Goal: Information Seeking & Learning: Compare options

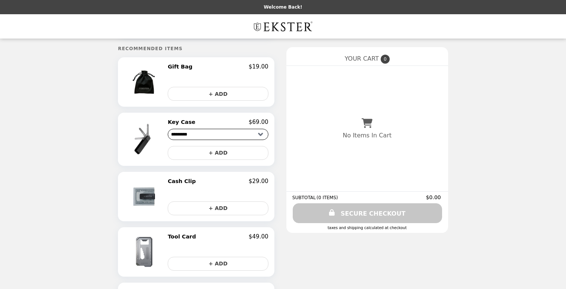
scroll to position [82, 0]
click at [151, 141] on img at bounding box center [145, 138] width 43 height 41
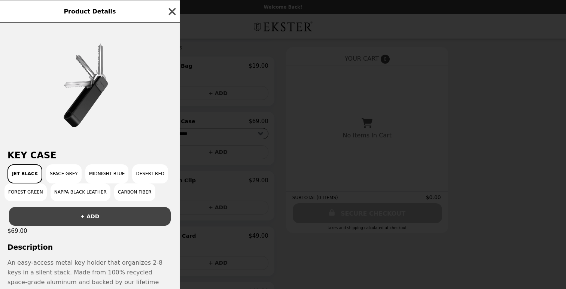
click at [171, 11] on icon "button" at bounding box center [172, 11] width 7 height 7
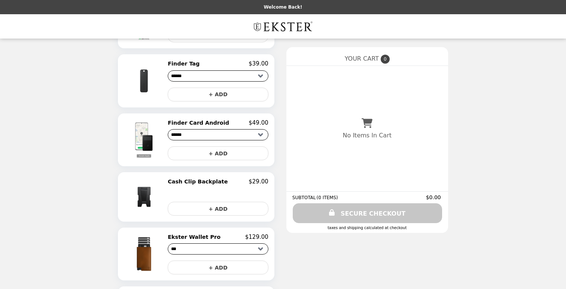
scroll to position [424, 0]
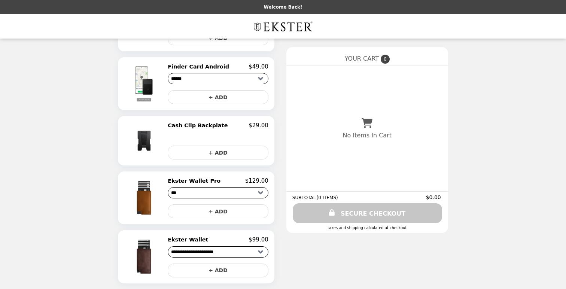
click at [152, 257] on img at bounding box center [145, 256] width 43 height 41
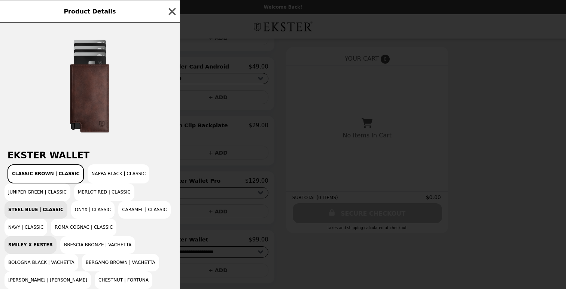
click at [93, 83] on img at bounding box center [90, 86] width 112 height 112
click at [175, 9] on icon "button" at bounding box center [172, 11] width 11 height 11
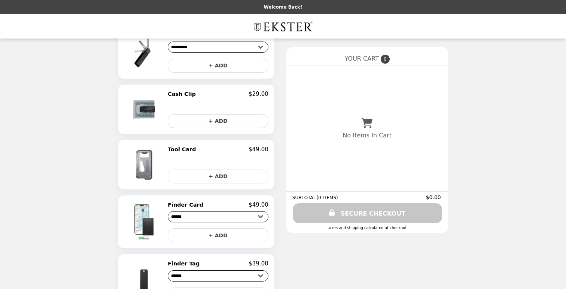
scroll to position [166, 0]
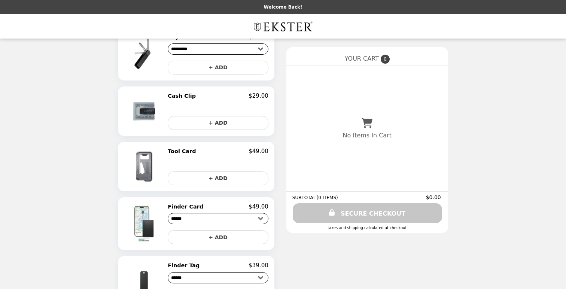
click at [155, 167] on img at bounding box center [144, 166] width 39 height 37
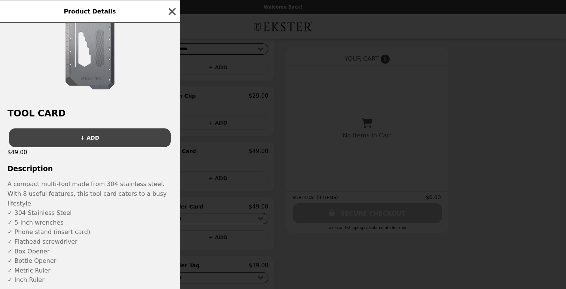
scroll to position [0, 0]
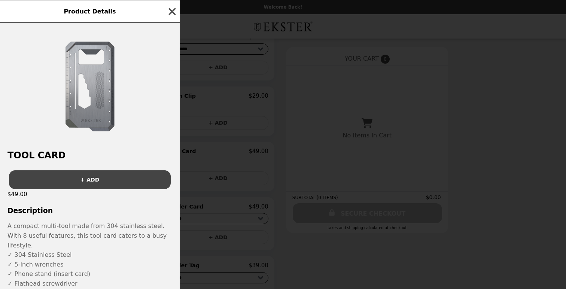
click at [171, 10] on icon "button" at bounding box center [172, 11] width 7 height 7
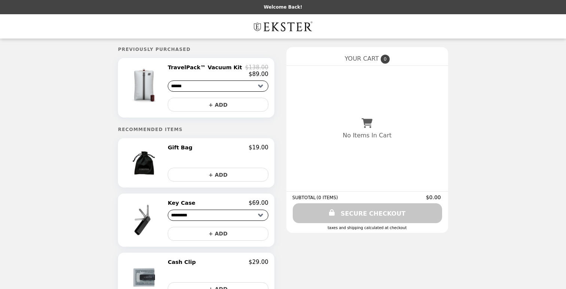
click at [151, 219] on img at bounding box center [145, 220] width 43 height 41
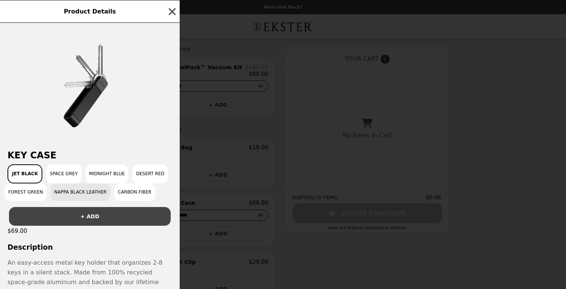
click at [90, 187] on button "Nappa Black Leather" at bounding box center [81, 192] width 60 height 18
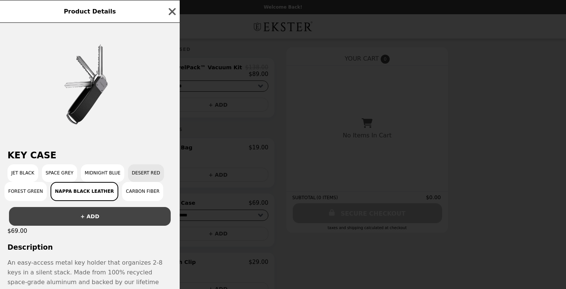
click at [156, 177] on button "Desert Red" at bounding box center [146, 173] width 36 height 18
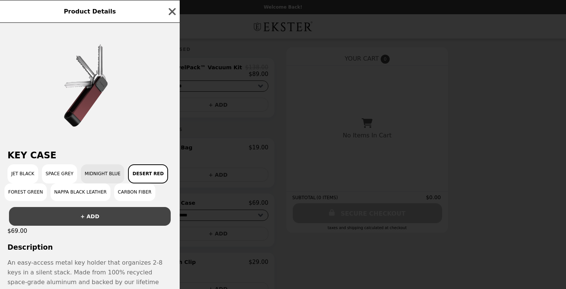
click at [104, 173] on button "Midnight Blue" at bounding box center [102, 173] width 43 height 19
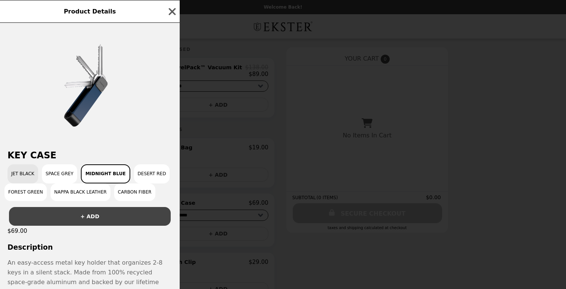
click at [17, 178] on button "Jet Black" at bounding box center [22, 173] width 31 height 19
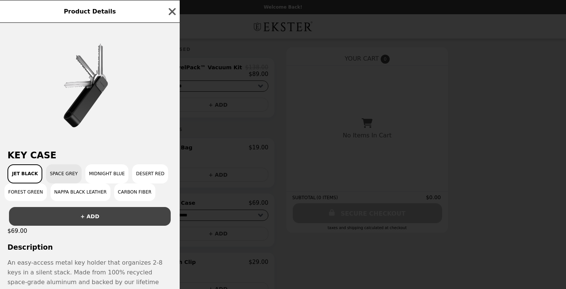
click at [47, 176] on button "Space Grey" at bounding box center [63, 173] width 35 height 19
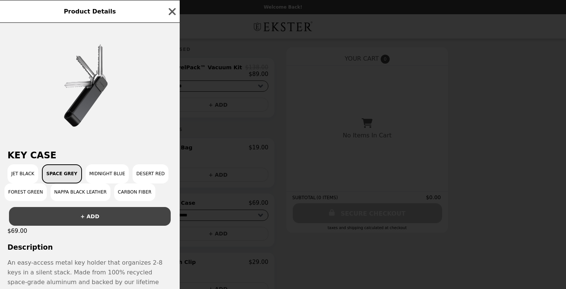
click at [61, 173] on button "Space Grey" at bounding box center [62, 173] width 40 height 19
click at [17, 171] on button "Jet Black" at bounding box center [22, 173] width 31 height 19
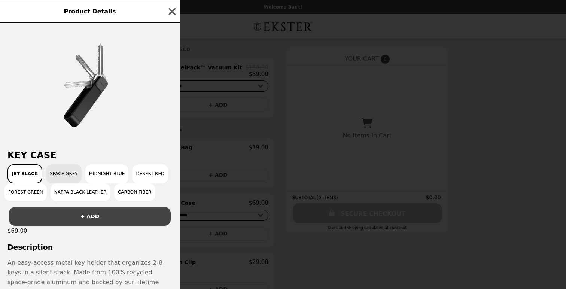
click at [51, 173] on button "Space Grey" at bounding box center [63, 173] width 35 height 19
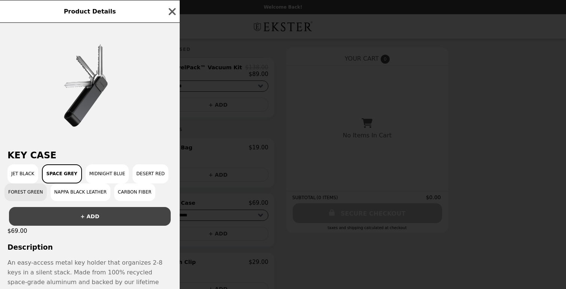
click at [24, 192] on button "Forest Green" at bounding box center [25, 192] width 42 height 18
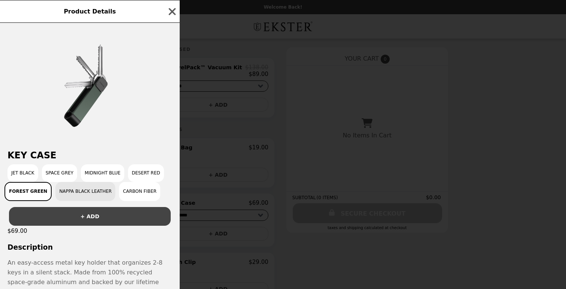
click at [85, 195] on button "Nappa Black Leather" at bounding box center [85, 191] width 60 height 19
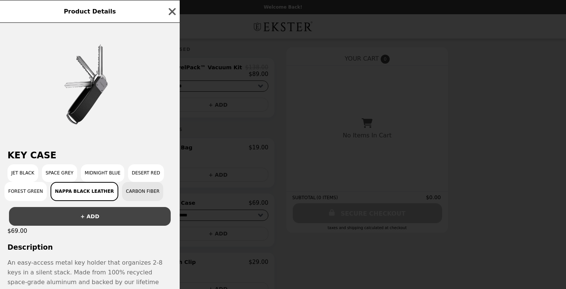
click at [131, 194] on button "Carbon Fiber" at bounding box center [142, 191] width 41 height 19
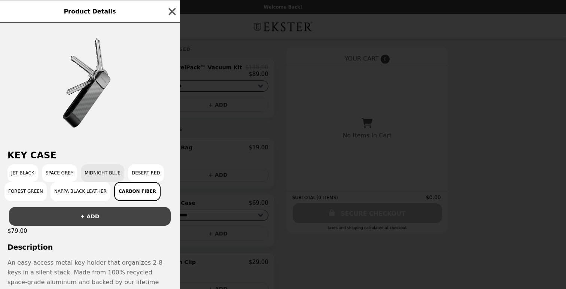
click at [91, 168] on button "Midnight Blue" at bounding box center [102, 173] width 43 height 18
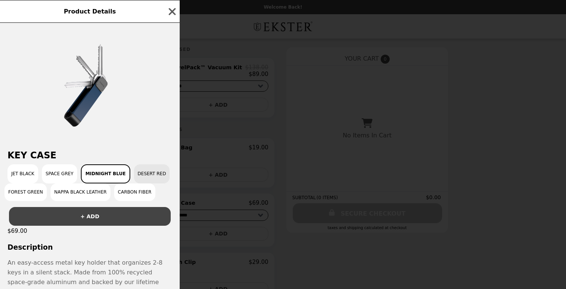
click at [151, 175] on button "Desert Red" at bounding box center [152, 173] width 36 height 19
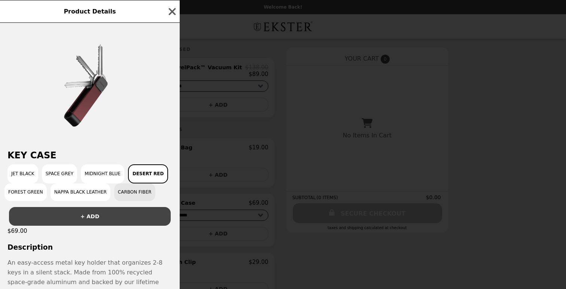
click at [136, 189] on button "Carbon Fiber" at bounding box center [134, 192] width 41 height 18
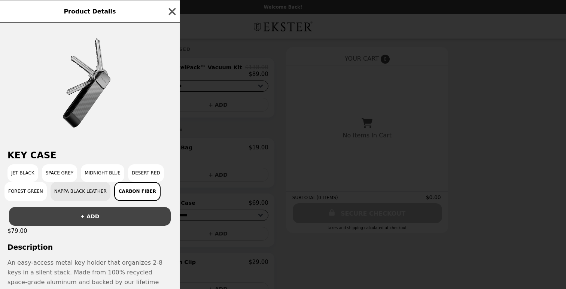
click at [93, 195] on button "Nappa Black Leather" at bounding box center [81, 191] width 60 height 19
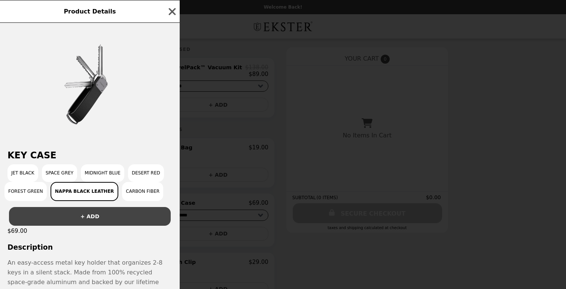
scroll to position [0, 0]
click at [32, 173] on button "Jet Black" at bounding box center [22, 173] width 31 height 18
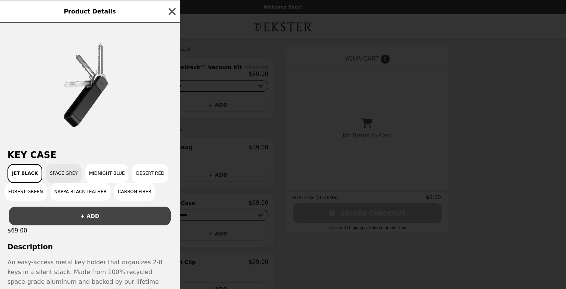
click at [55, 169] on button "Space Grey" at bounding box center [63, 173] width 35 height 19
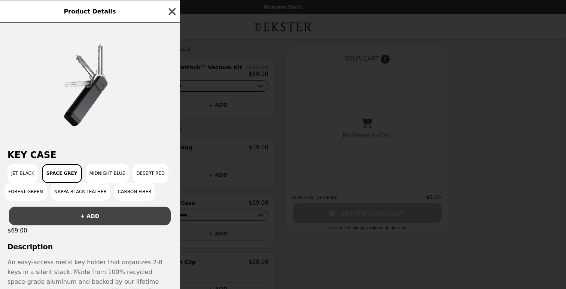
click at [172, 8] on icon "button" at bounding box center [172, 11] width 11 height 11
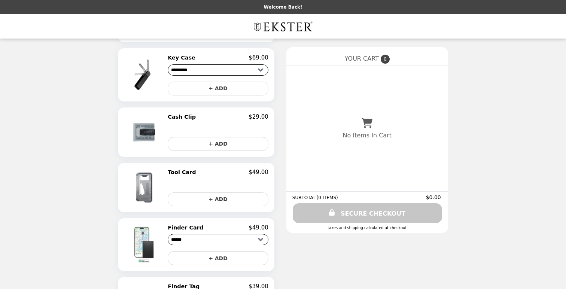
scroll to position [0, 0]
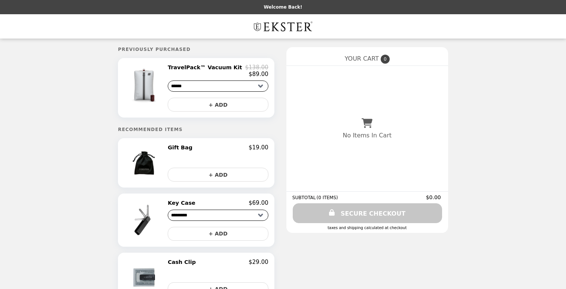
click at [282, 23] on img "Main" at bounding box center [283, 26] width 63 height 15
